Goal: Use online tool/utility: Utilize a website feature to perform a specific function

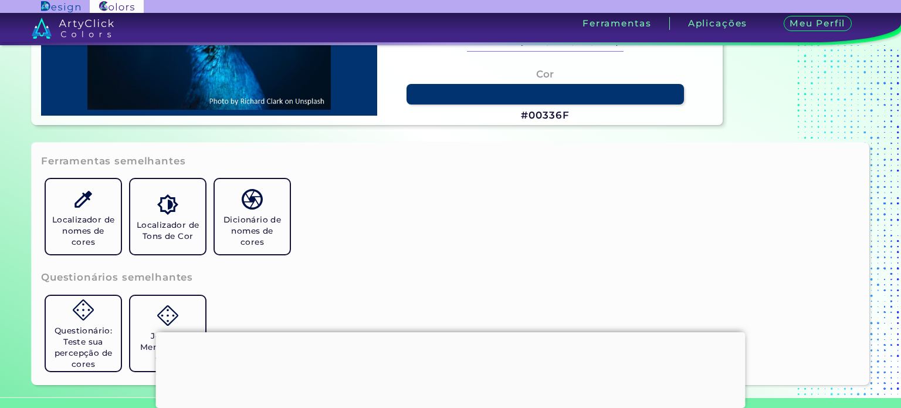
scroll to position [352, 0]
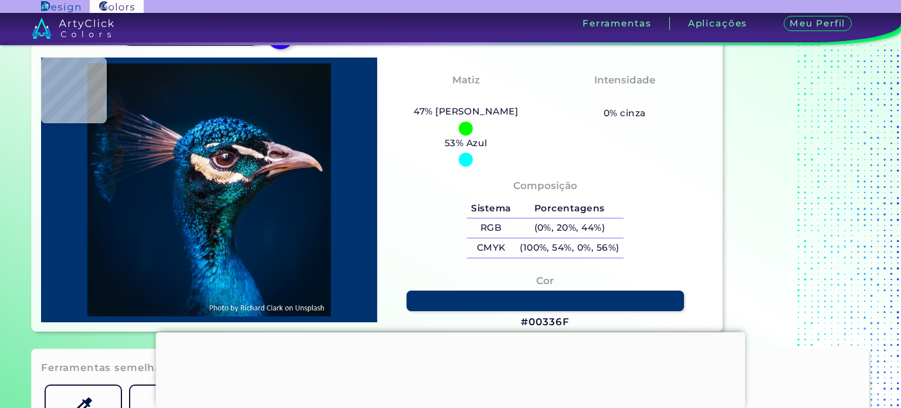
type input "#2e495a"
type input "#2E495A"
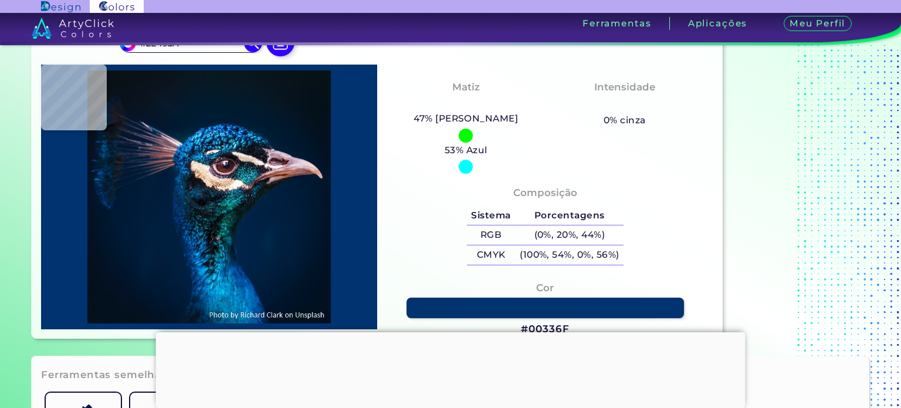
type input "#123548"
type input "#092e3a"
type input "#092E3A"
type input "#182634"
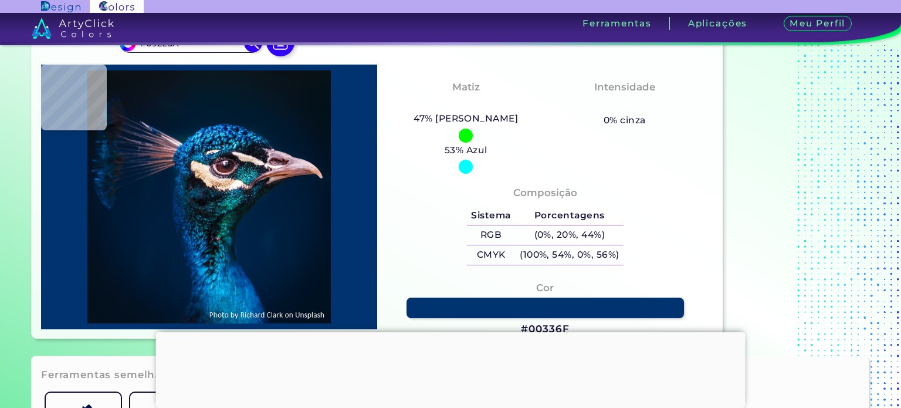
type input "#182634"
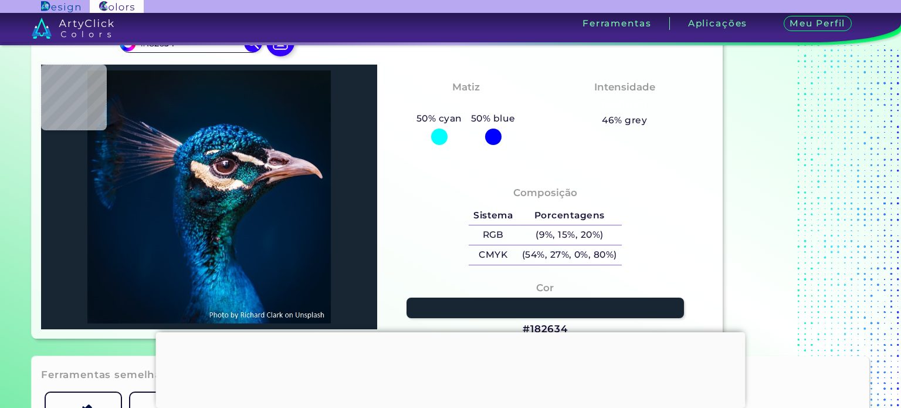
type input "#00242d"
type input "#00242D"
type input "#43a7b7"
type input "#43A7B7"
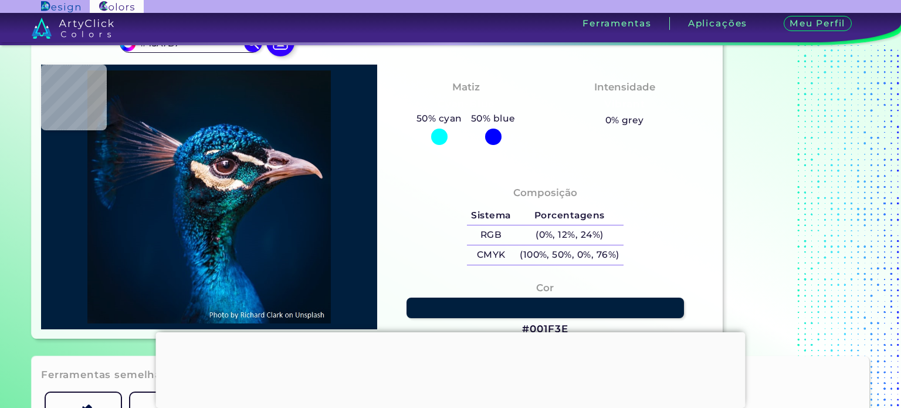
type input "#001f3e"
type input "#001F3E"
type input "#001d3b"
type input "#001D3B"
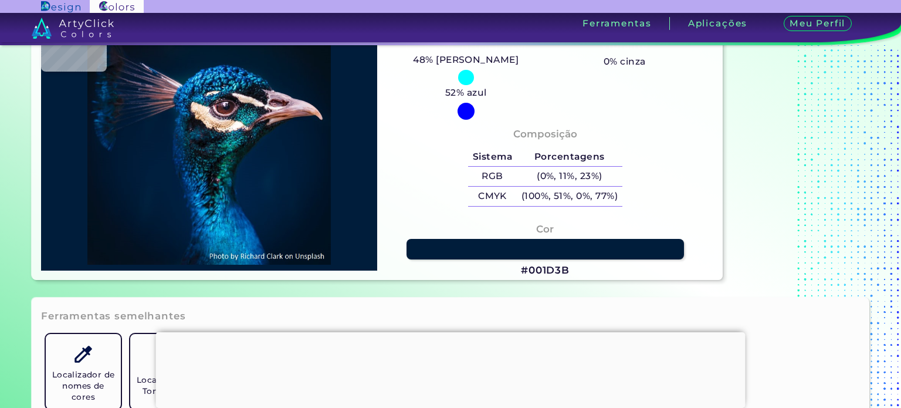
type input "#001d3a"
type input "#001D3A"
type input "#025483"
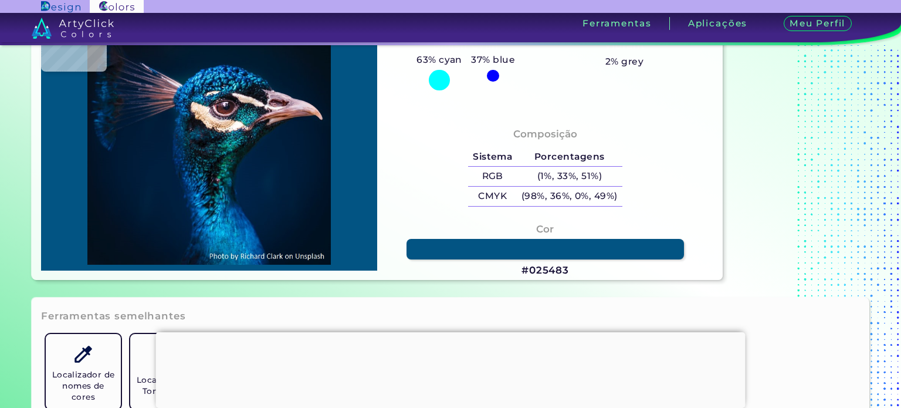
type input "#131c27"
type input "#131C27"
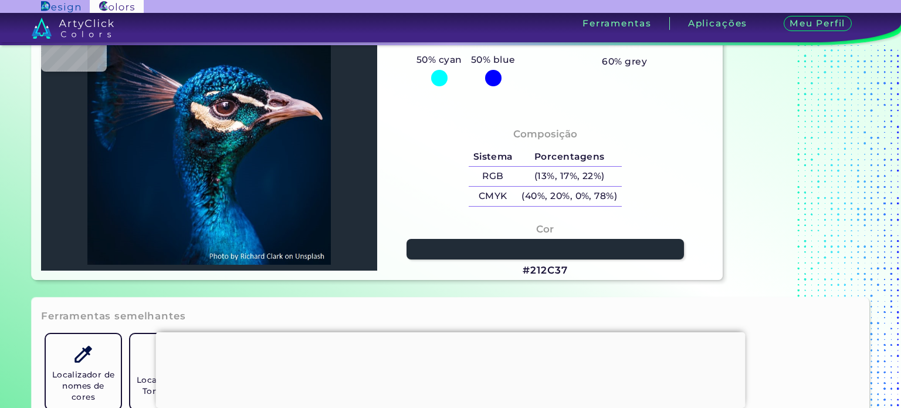
type input "#212c37"
type input "#212C37"
type input "#403a49"
type input "#403A49"
type input "#172331"
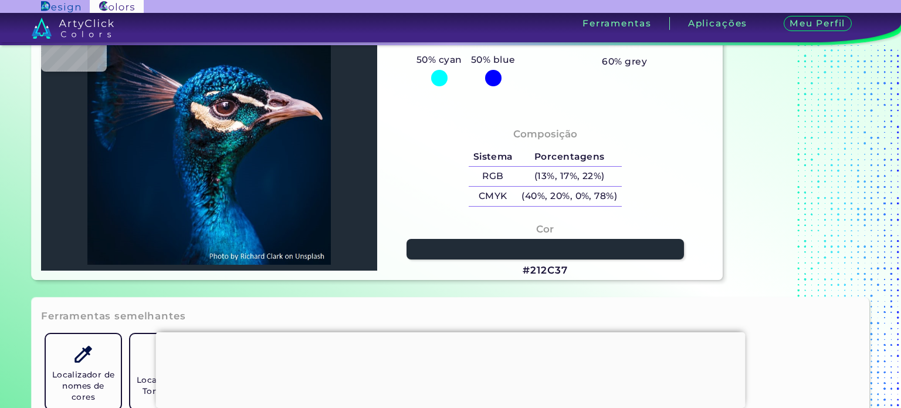
type input "#172331"
type input "#0a161c"
type input "#0A161C"
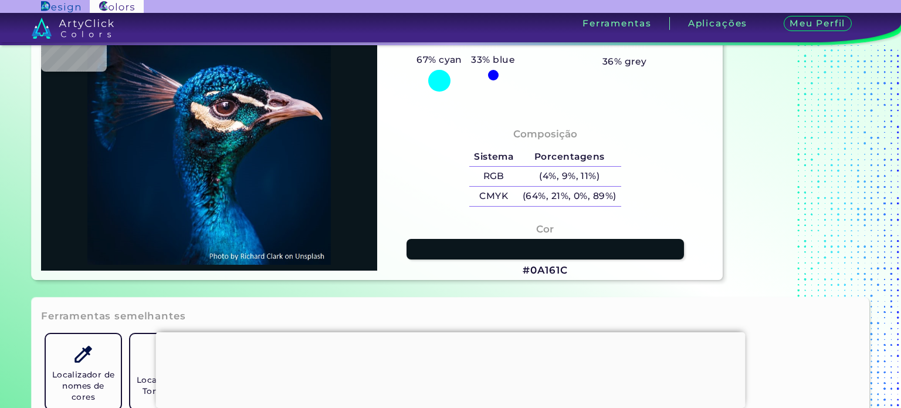
type input "#060f17"
type input "#060F17"
type input "#03141c"
type input "#03141C"
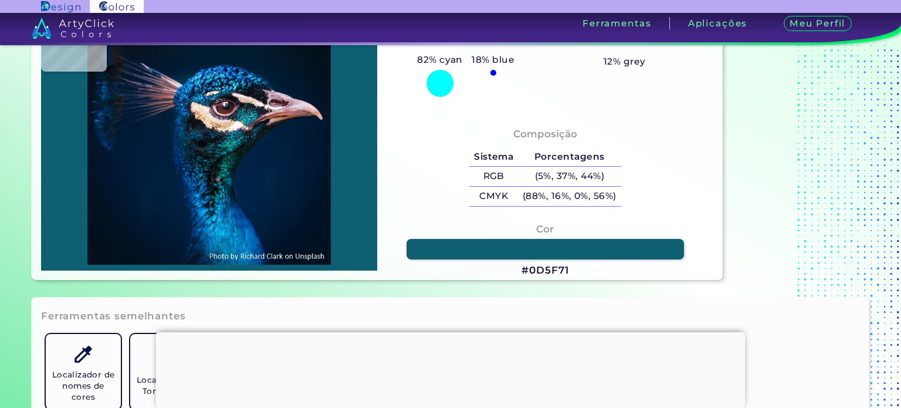
type input "#0d5f71"
type input "#0D5F71"
type input "#1879b5"
type input "#1879B5"
type input "#003674"
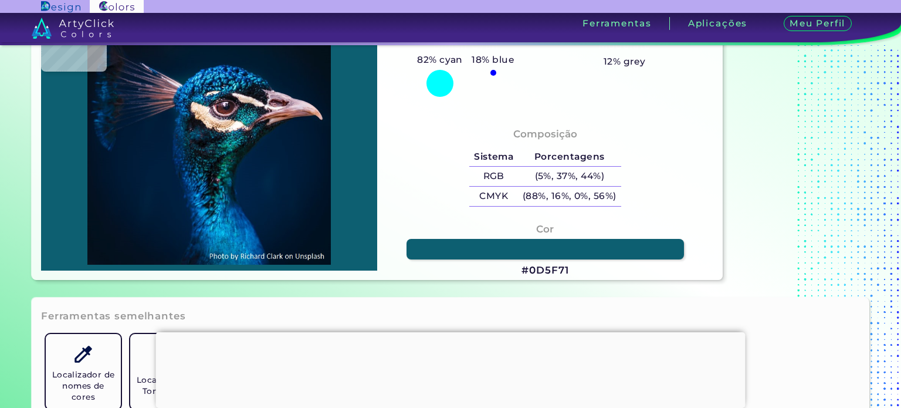
type input "#003674"
type input "#011325"
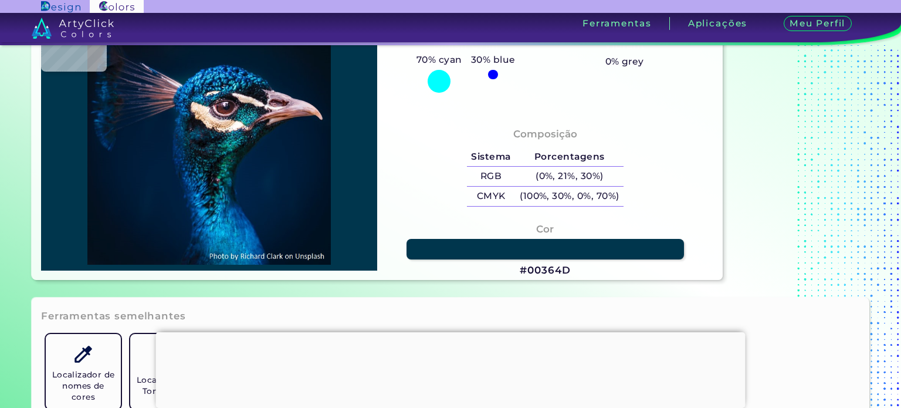
type input "#00364d"
type input "#00364D"
type input "#06517a"
type input "#06517A"
type input "#1b837c"
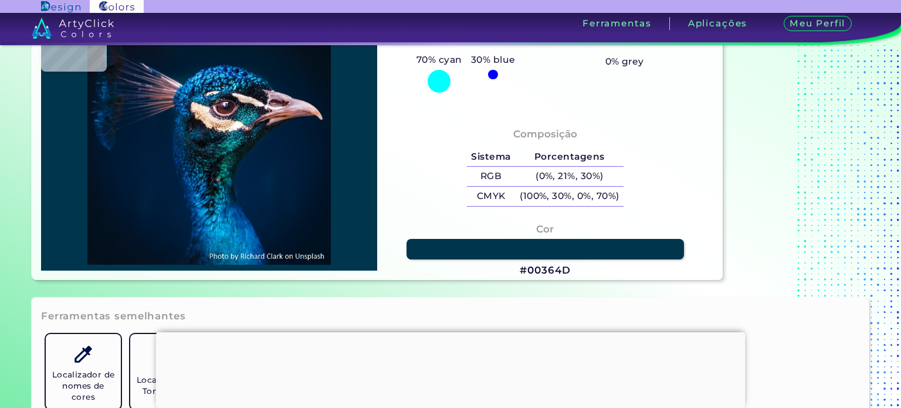
type input "#1B837C"
type input "#022831"
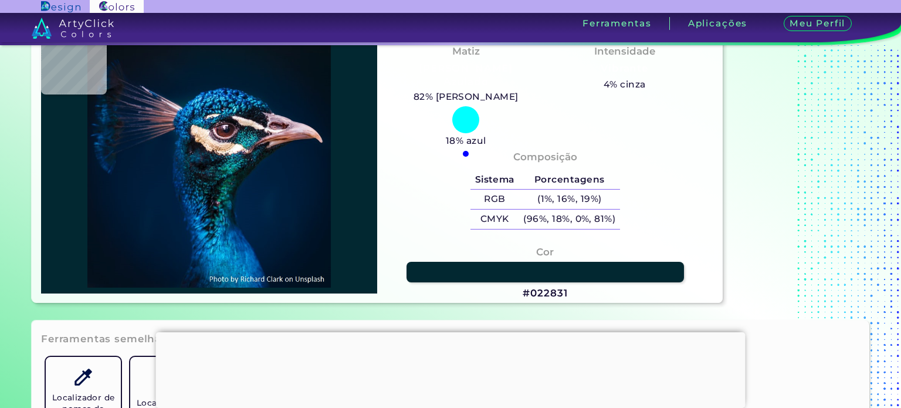
scroll to position [59, 0]
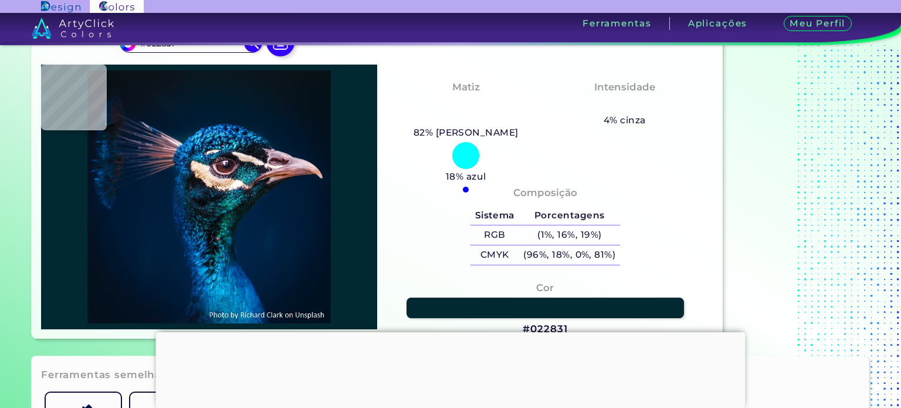
type input "#fcf6fc"
type input "#FCF6FC"
type input "#592c30"
type input "#592C30"
type input "#7d5c71"
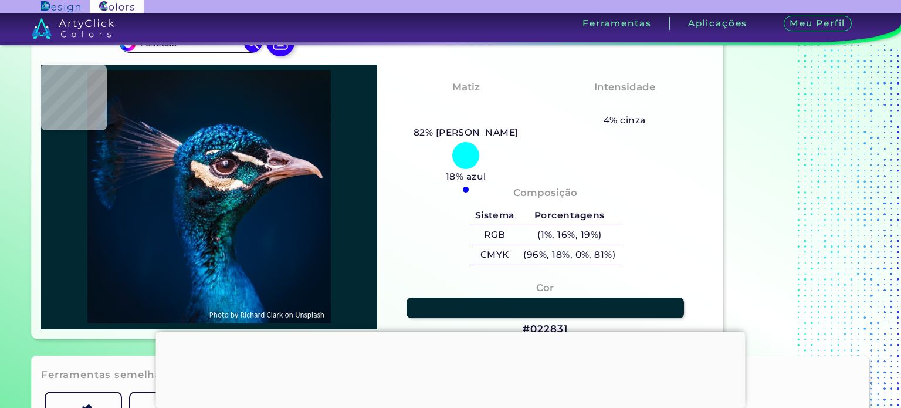
type input "#7D5C71"
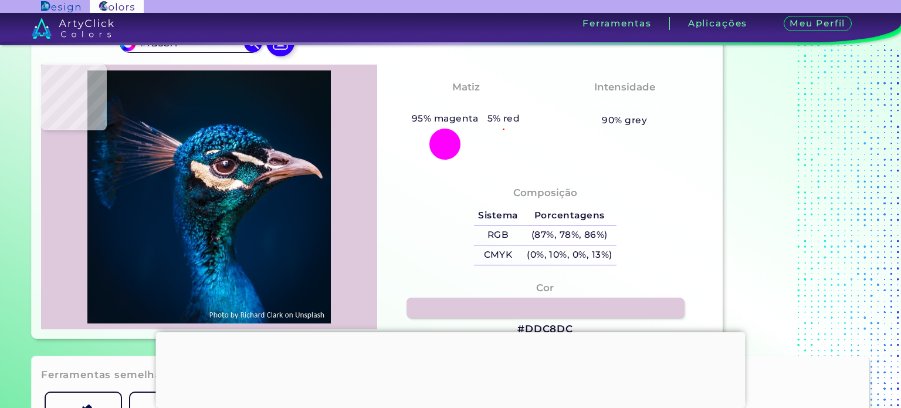
type input "#ddc8dc"
type input "#DDC8DC"
type input "#f2e0f3"
type input "#F2E0F3"
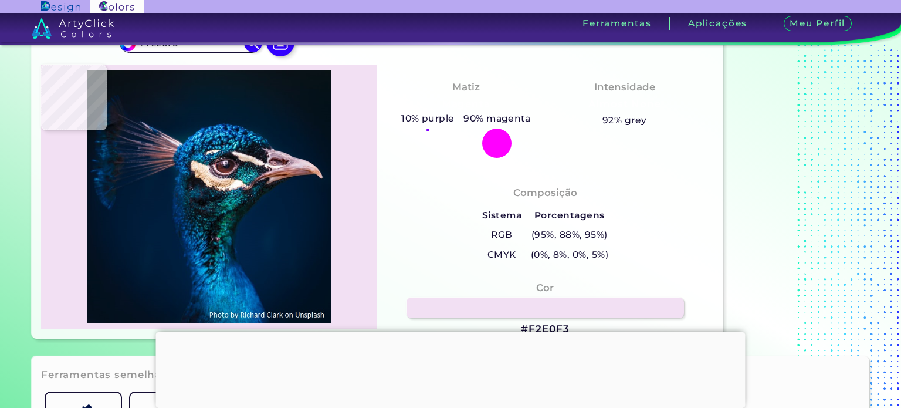
type input "#f7e7f8"
type input "#F7E7F8"
type input "#ddc8dc"
type input "#DDC8DC"
type input "#753f55"
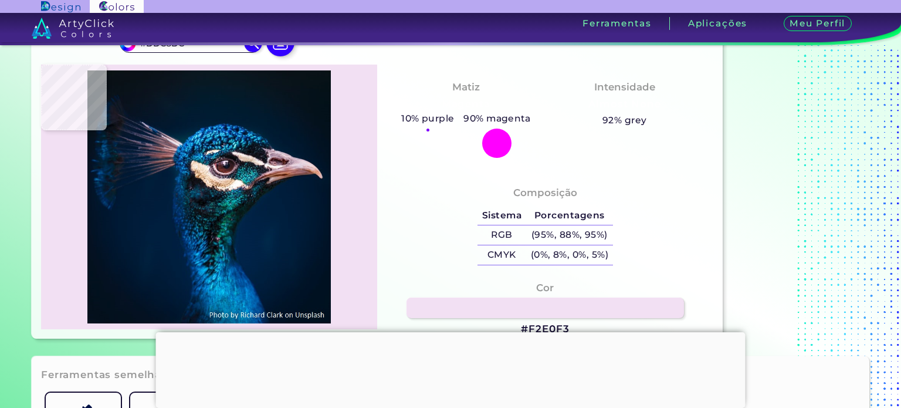
type input "#753F55"
type input "#956974"
type input "#6c515d"
type input "#6C515D"
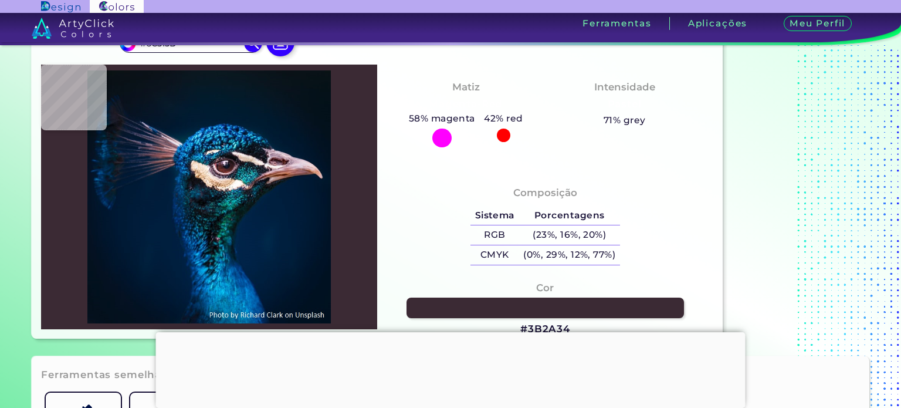
type input "#3b2a34"
type input "#3B2A34"
type input "#1c3440"
type input "#1C3440"
type input "#054956"
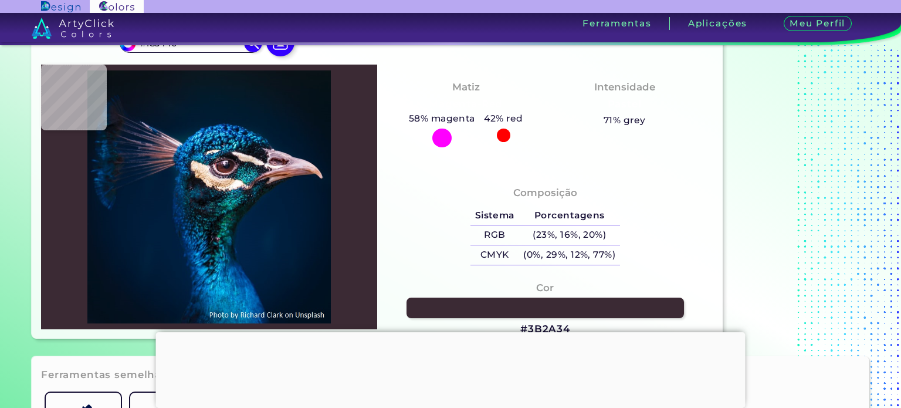
type input "#054956"
type input "#1c7ca2"
type input "#1C7CA2"
type input "#0f7897"
type input "#0F7897"
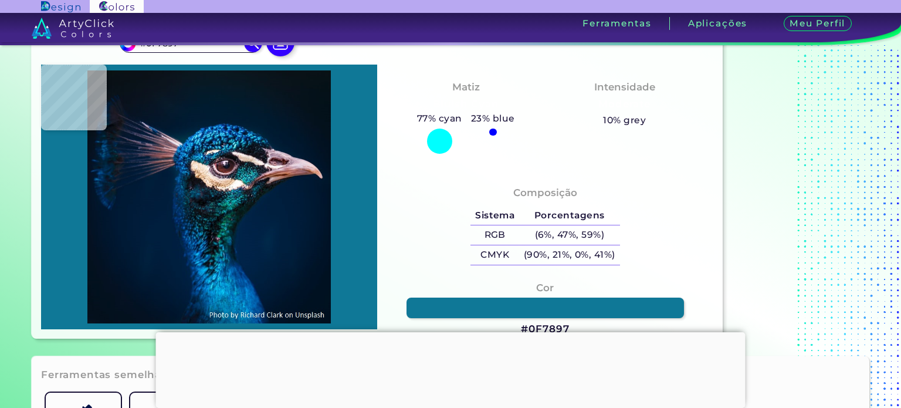
type input "#362933"
type input "#352933"
type input "#72556c"
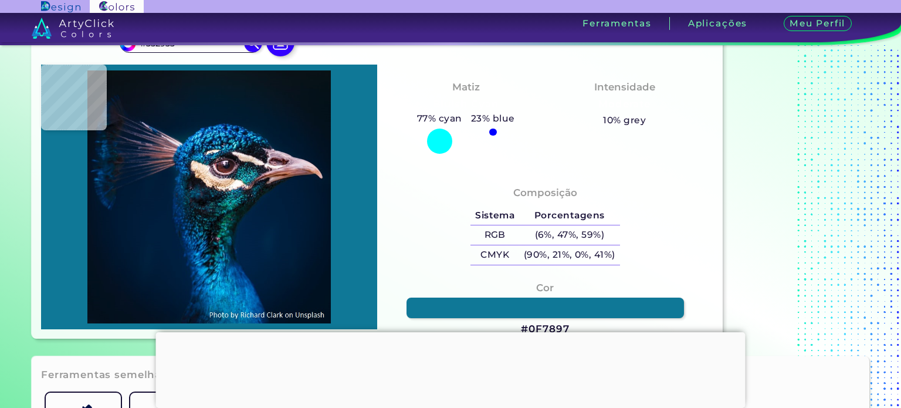
type input "#72556C"
type input "#836275"
type input "#251216"
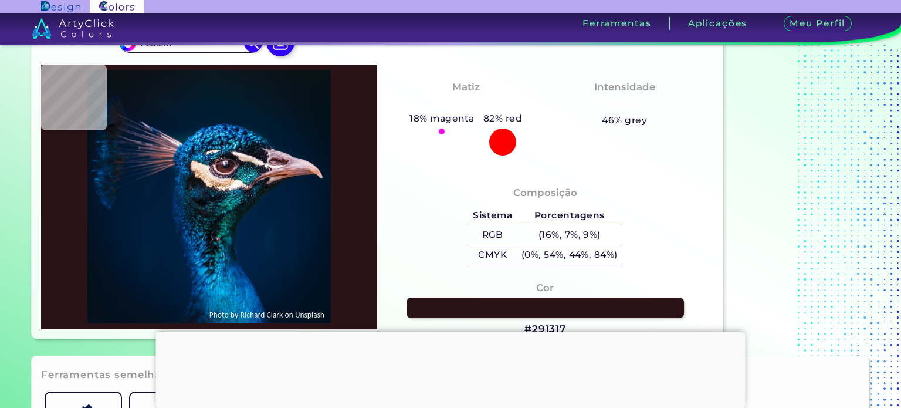
type input "#291317"
type input "#a4606d"
type input "#A4606D"
type input "#4c272b"
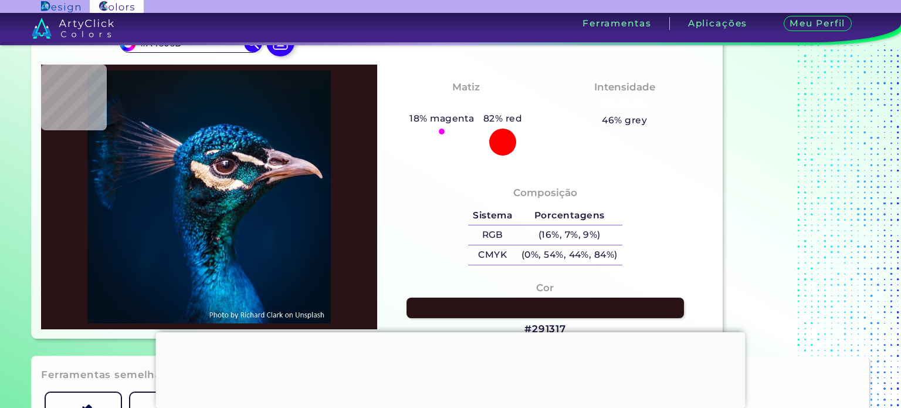
type input "#4C272B"
type input "#270e14"
type input "#270E14"
type input "#4e3034"
type input "#4E3034"
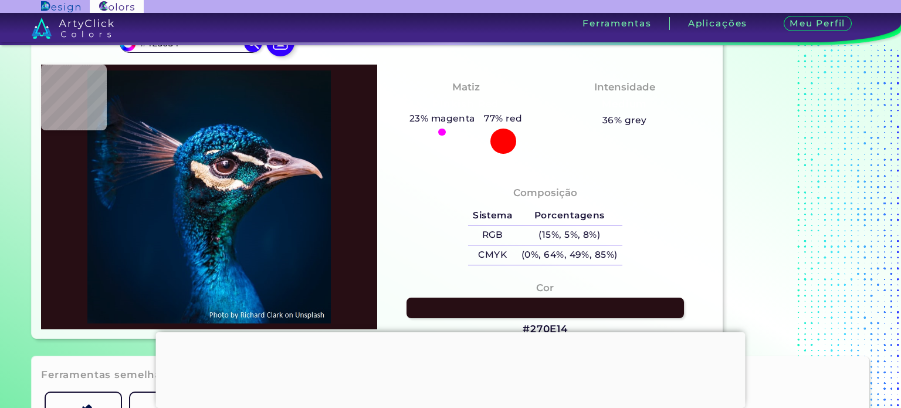
type input "#00040b"
type input "#00040B"
type input "#0d2c49"
type input "#0D2C49"
type input "#004575"
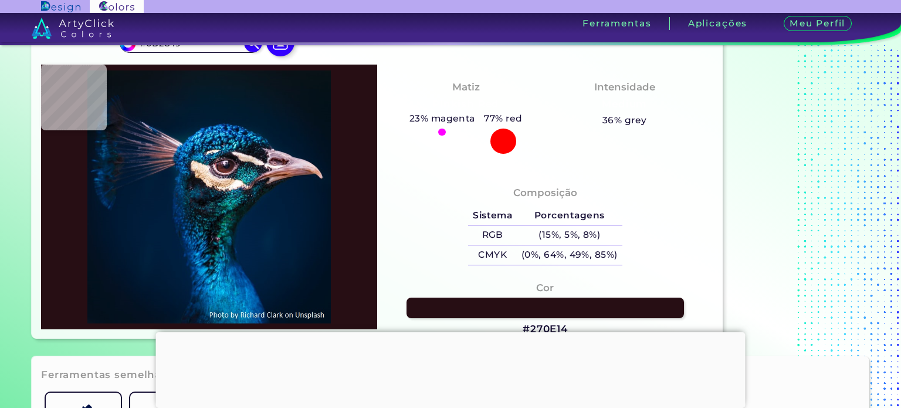
type input "#004575"
type input "#025f97"
type input "#025F97"
type input "#0a80b7"
type input "#0A80B7"
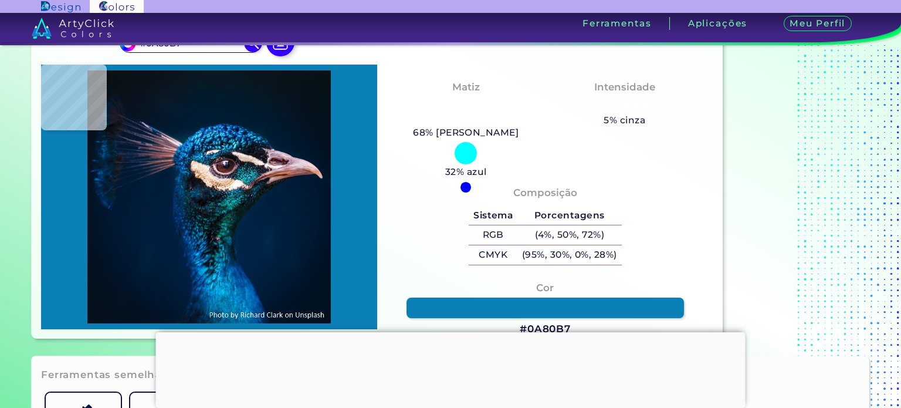
type input "#1ea7d5"
type input "#1EA7D5"
type input "#025c81"
type input "#025C81"
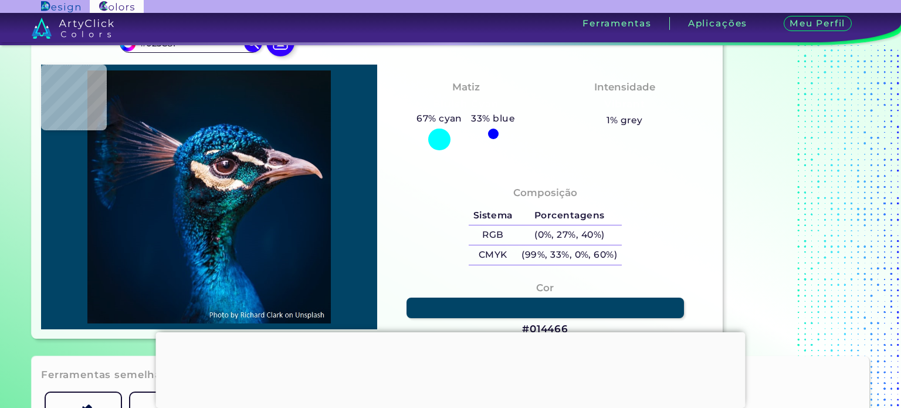
type input "#014466"
type input "#086e8f"
type input "#086E8F"
type input "#006d83"
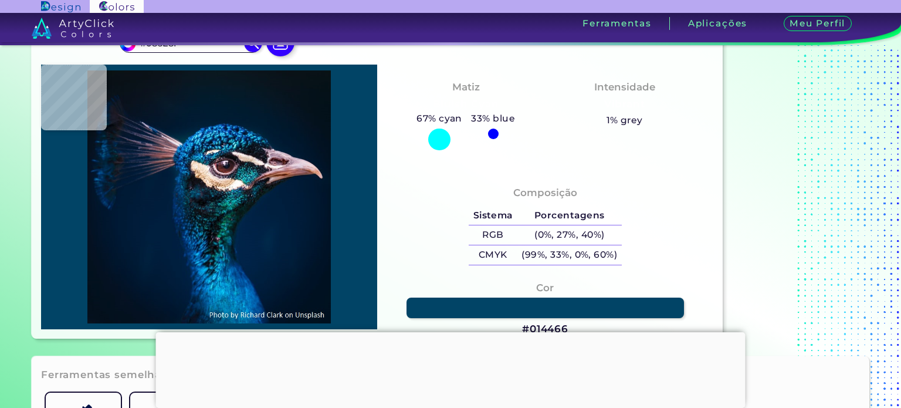
type input "#006D83"
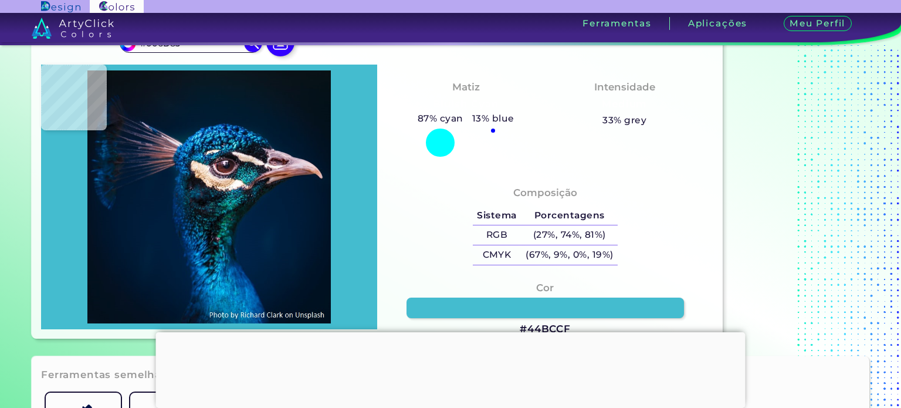
type input "#44bccf"
type input "#44BCCF"
type input "#066290"
type input "#03375f"
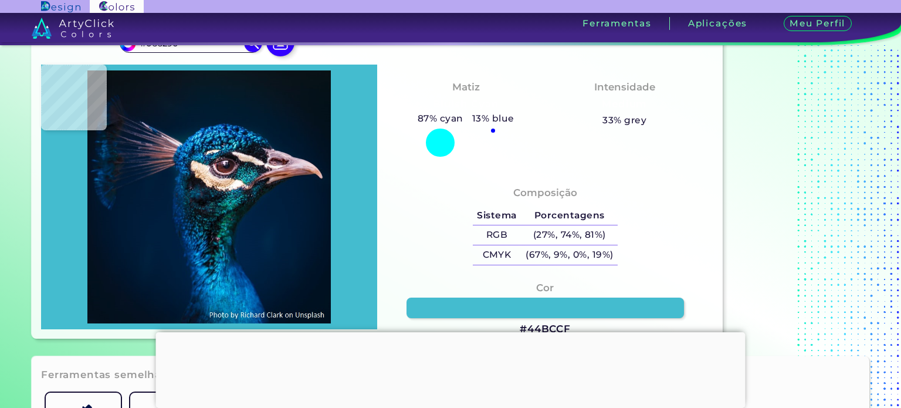
type input "#03375F"
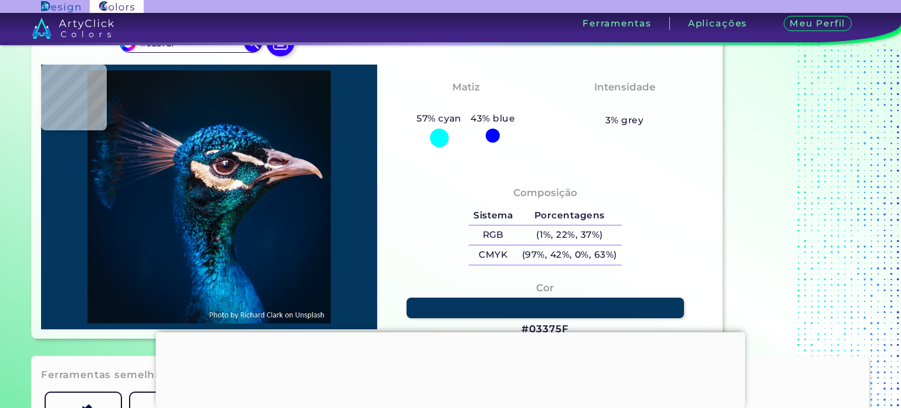
type input "#08537d"
type input "#08537D"
type input "#168ac2"
type input "#168AC2"
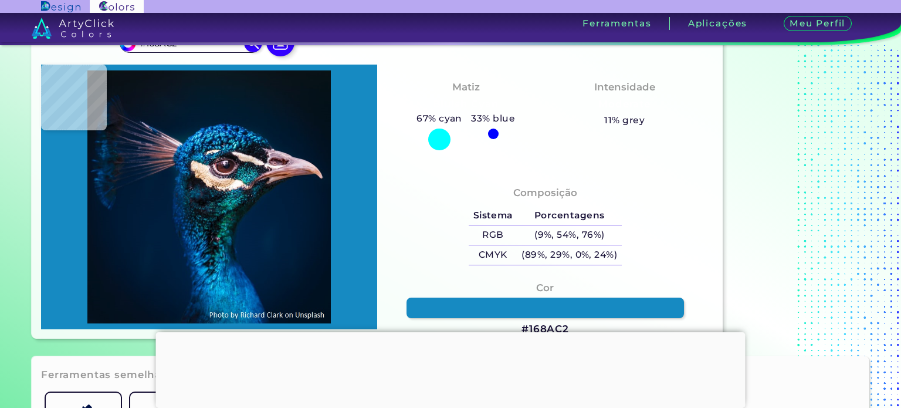
type input "#146299"
type input "#002c5d"
type input "#002C5D"
type input "#077eb1"
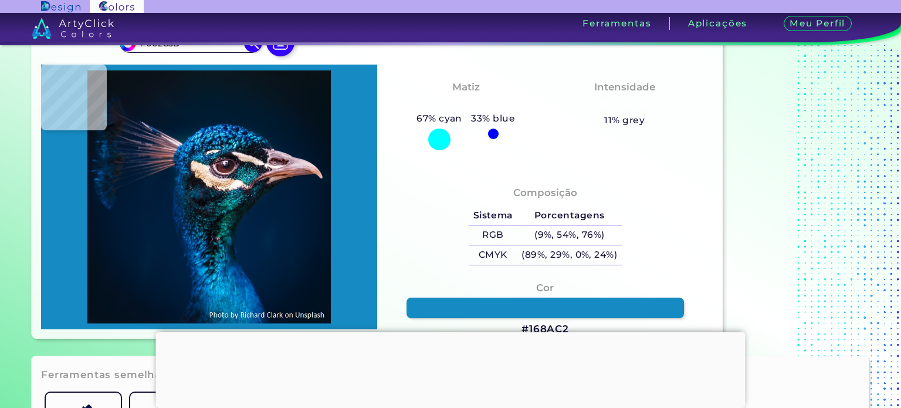
type input "#077EB1"
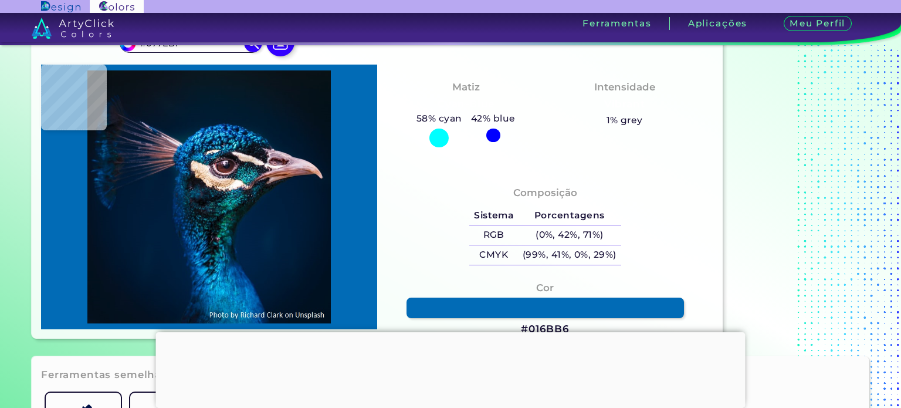
type input "#016bb6"
type input "#016BB6"
type input "#2b84d0"
type input "#2B84D0"
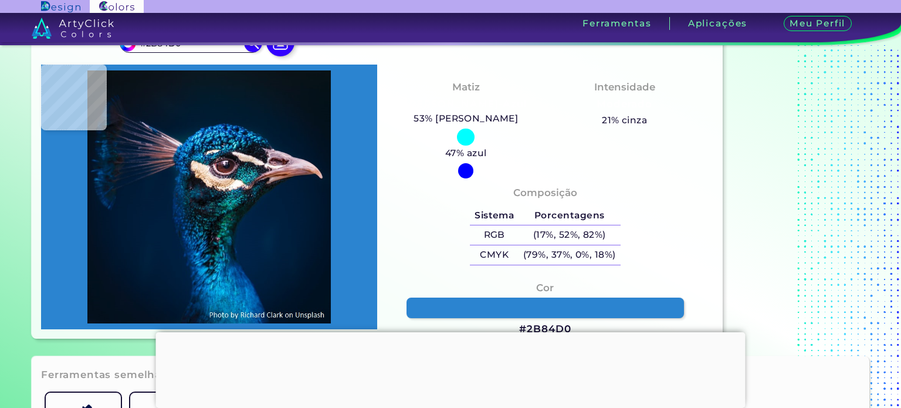
type input "#012551"
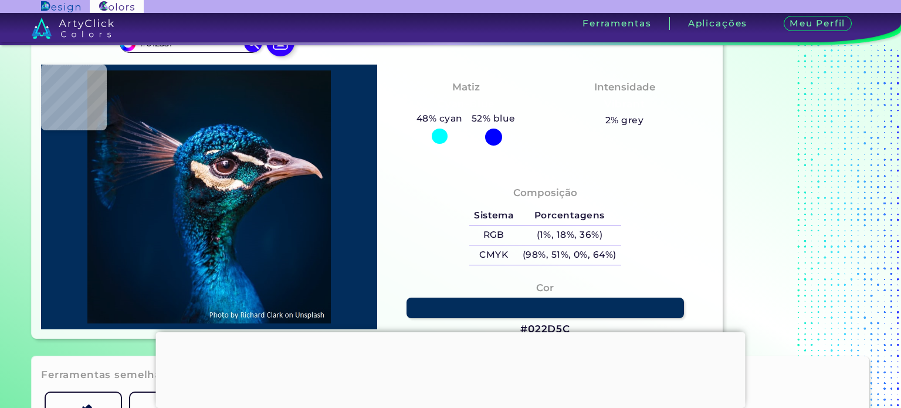
type input "#022d5c"
type input "#022D5C"
type input "#02151f"
type input "#02151F"
type input "#a7899d"
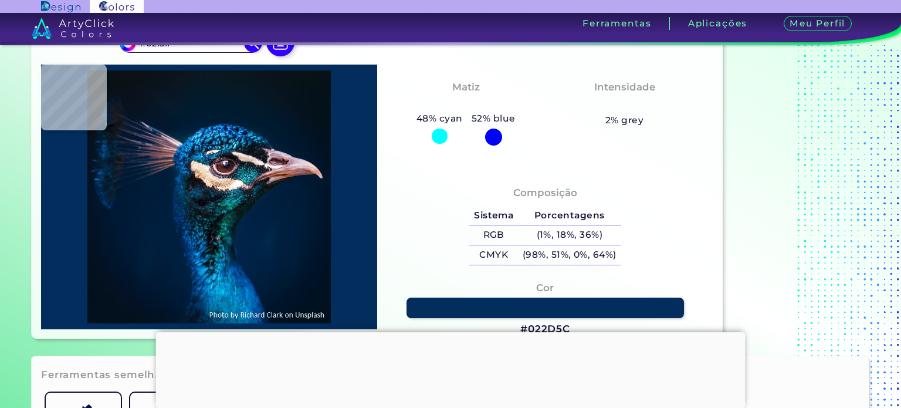
type input "#A7899D"
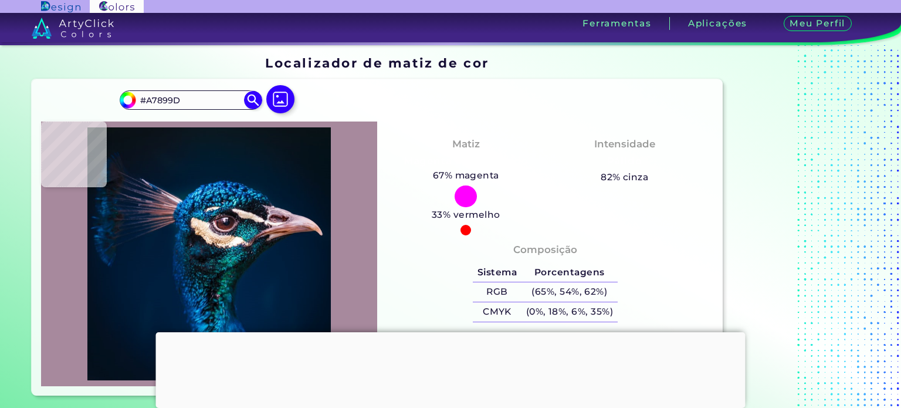
scroll to position [0, 0]
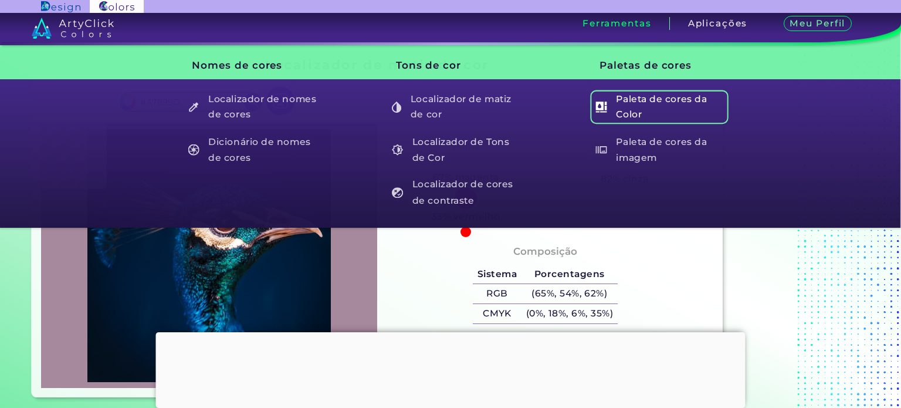
click at [636, 105] on font "Paleta de cores da Color" at bounding box center [671, 106] width 111 height 31
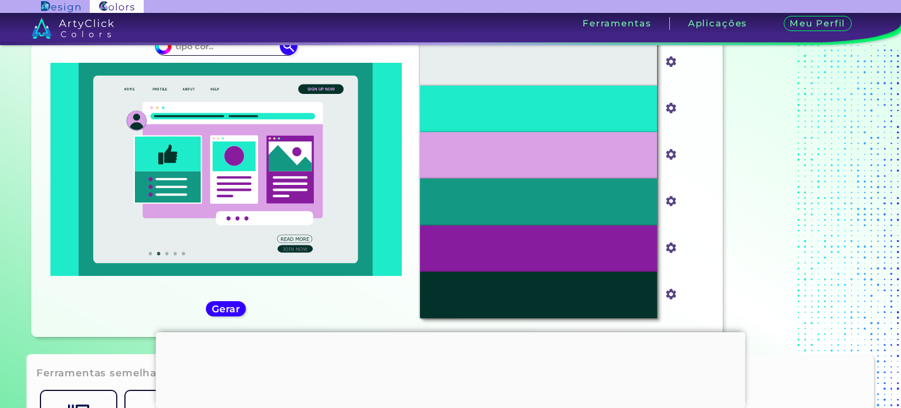
scroll to position [94, 0]
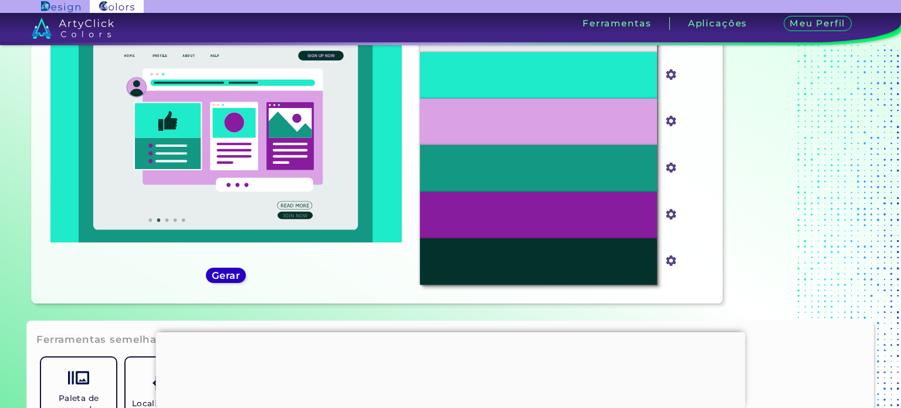
click at [223, 274] on font "Gerar" at bounding box center [226, 275] width 30 height 12
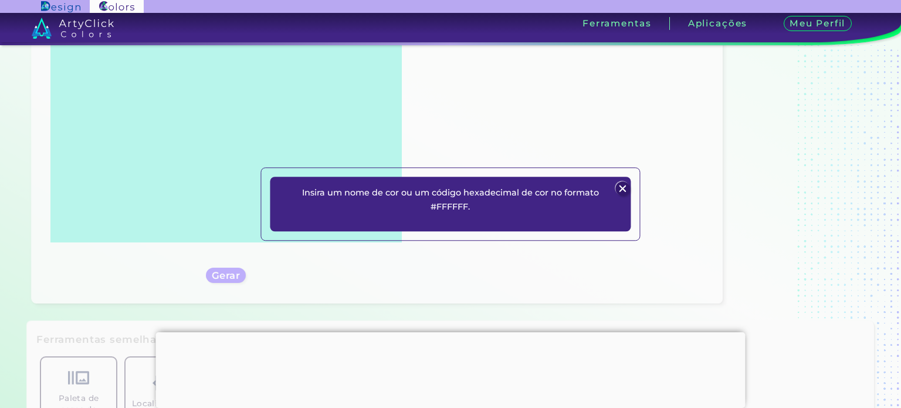
click at [622, 188] on img at bounding box center [623, 189] width 14 height 14
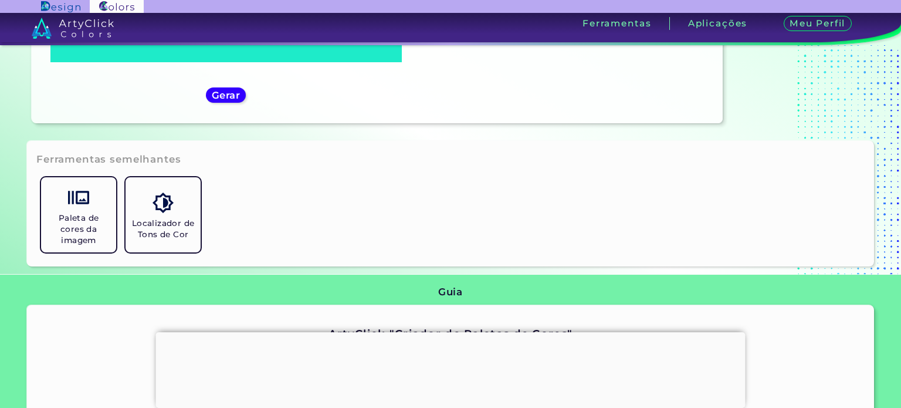
scroll to position [235, 0]
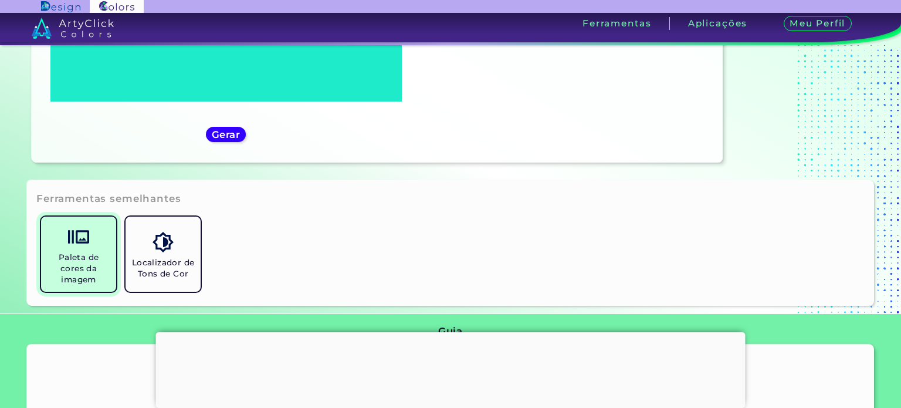
click at [55, 236] on link "Paleta de cores da imagem" at bounding box center [78, 254] width 84 height 84
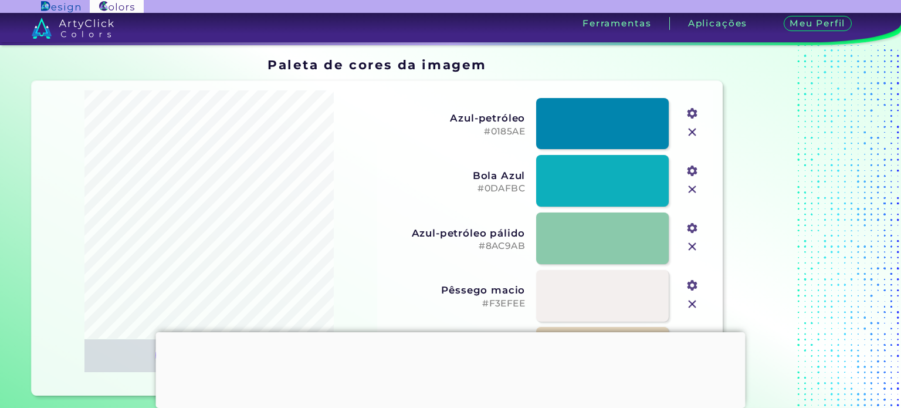
scroll to position [59, 0]
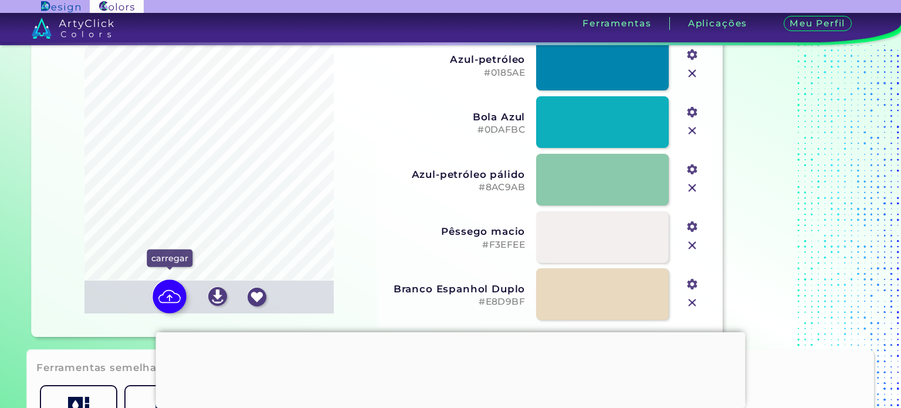
click at [175, 291] on img at bounding box center [170, 296] width 34 height 34
click at [0, 0] on input "file" at bounding box center [0, 0] width 0 height 0
type input "#dbdde6"
type input "#7e6f57"
type input "#ebe4e7"
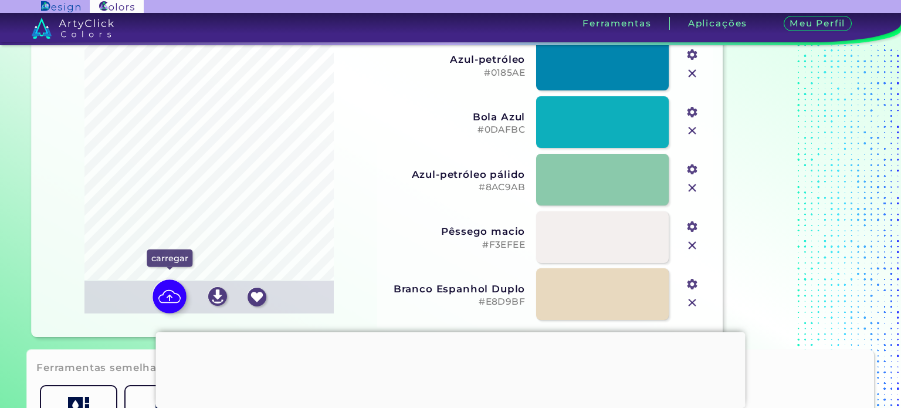
type input "#4e4333"
type input "#a29e7a"
type input "#c9bca9"
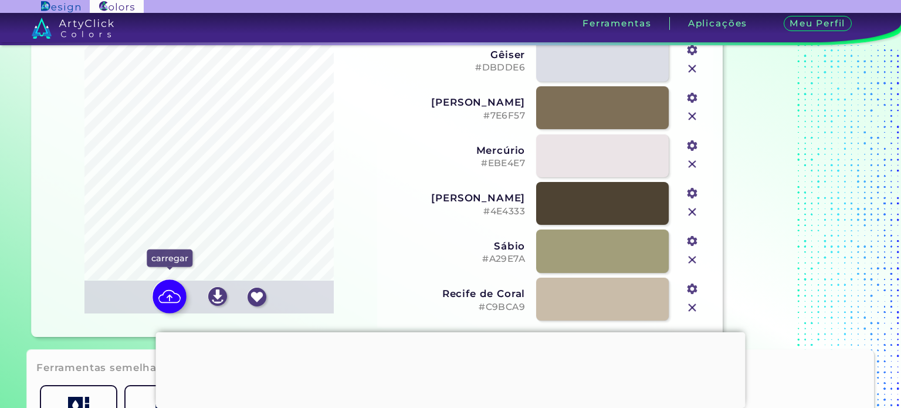
click at [170, 291] on img at bounding box center [170, 296] width 34 height 34
click at [0, 0] on input "file" at bounding box center [0, 0] width 0 height 0
type input "#e0eef8"
type input "#c5daed"
type input "#557565"
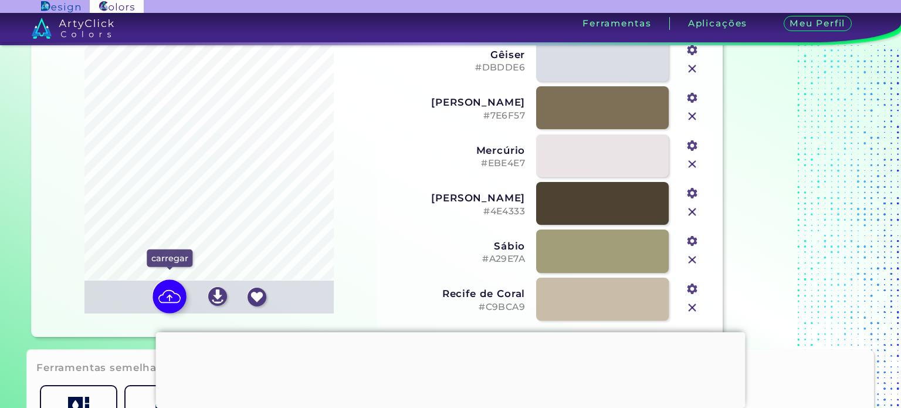
type input "#f9f9f9"
type input "#9cbfd3"
type input "#253c3b"
type input "#74a1b9"
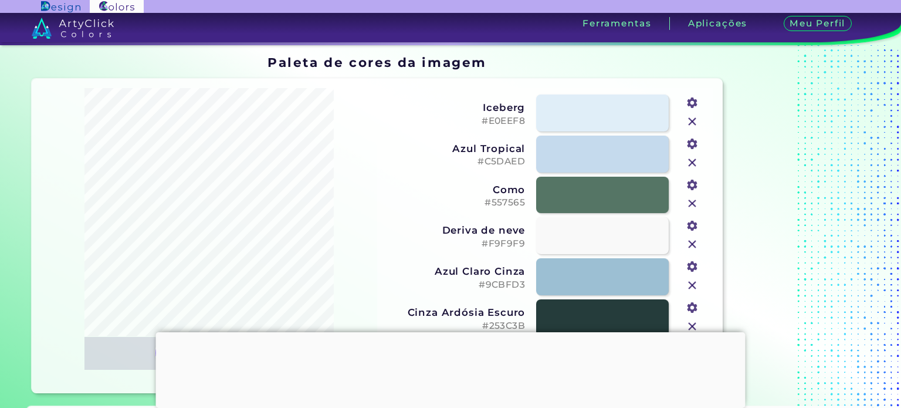
scroll to position [0, 0]
